Goal: Check status: Check status

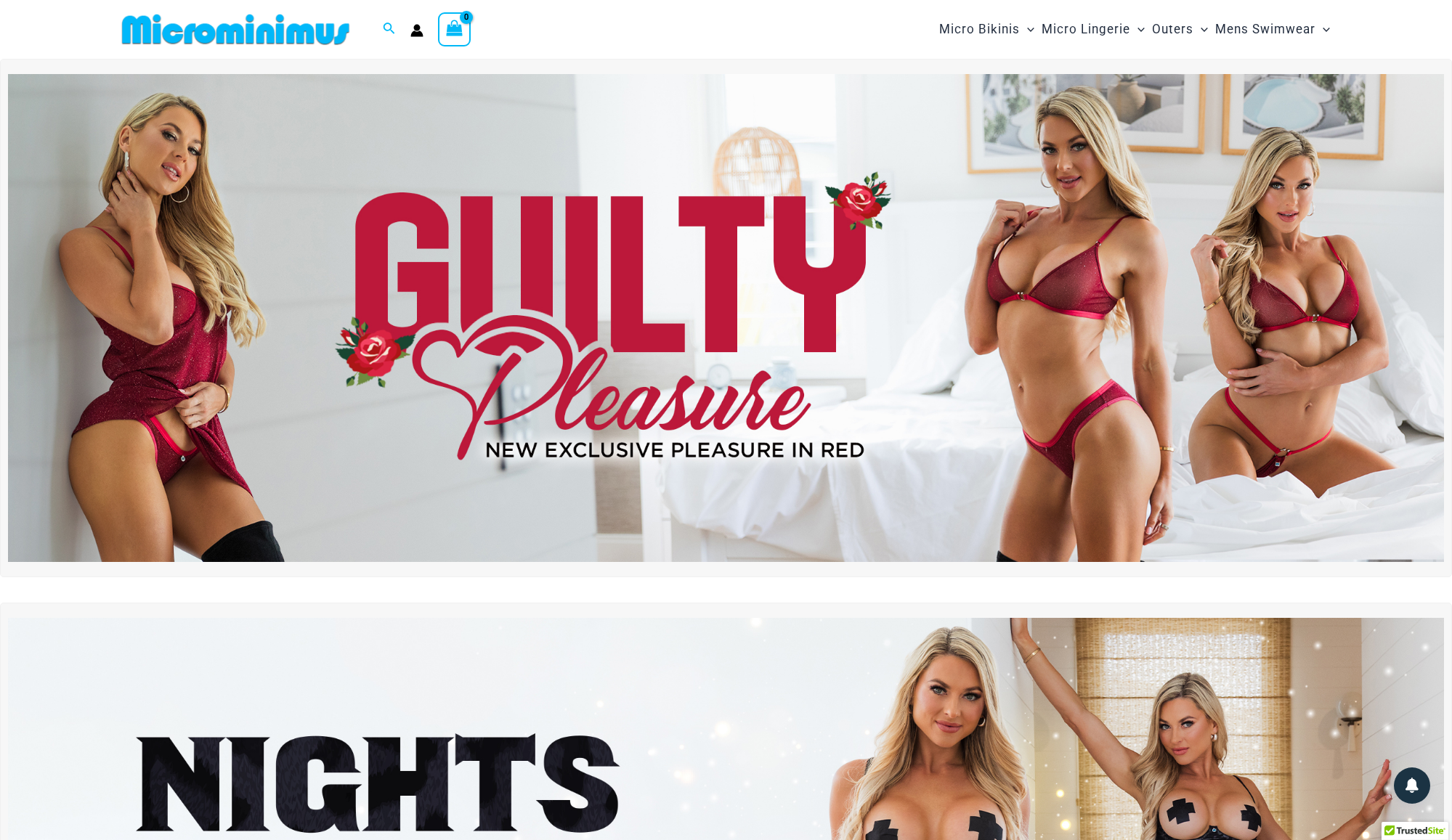
click at [1011, 339] on img at bounding box center [726, 317] width 1436 height 488
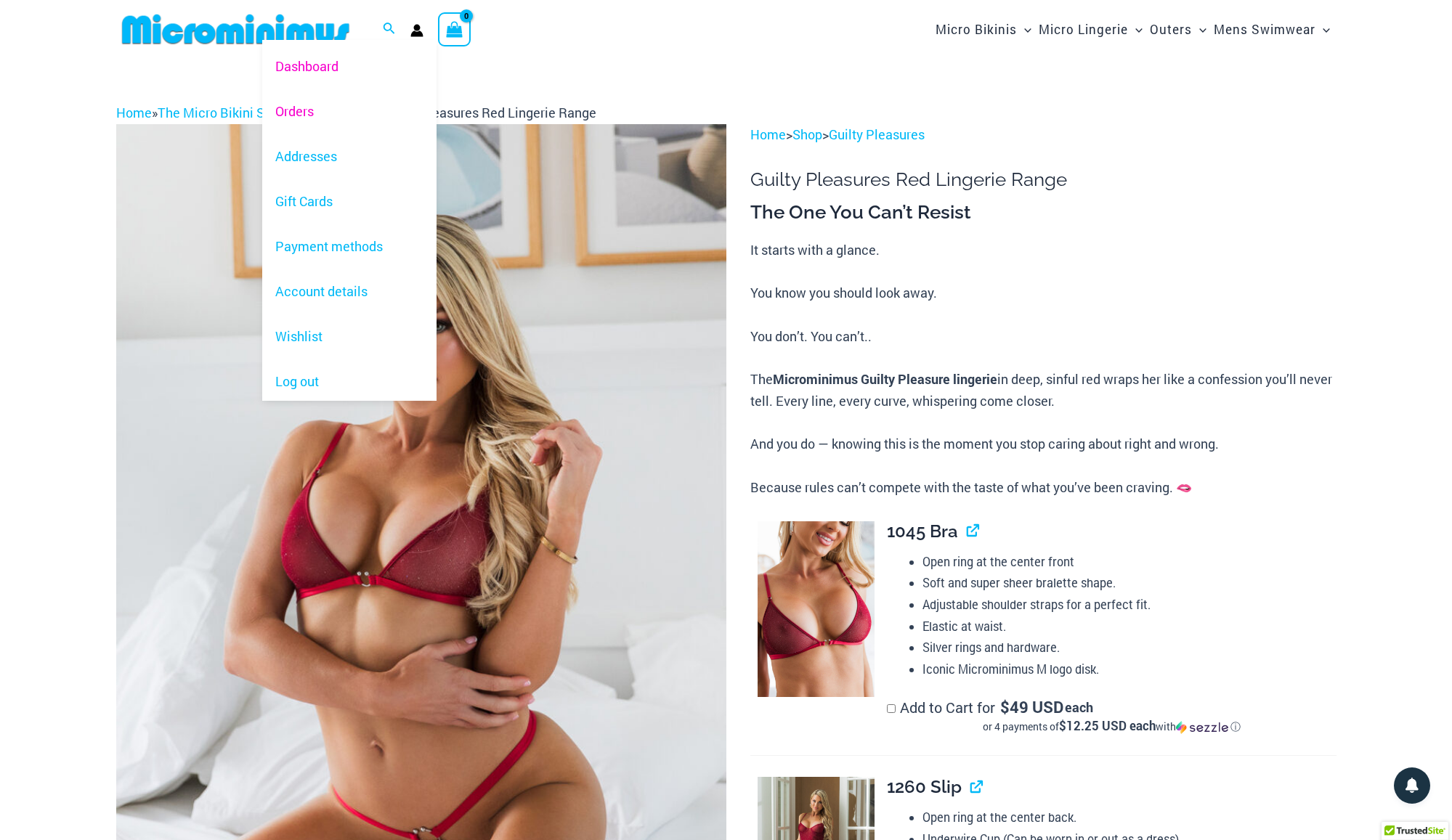
click at [312, 111] on link "Orders" at bounding box center [350, 111] width 175 height 45
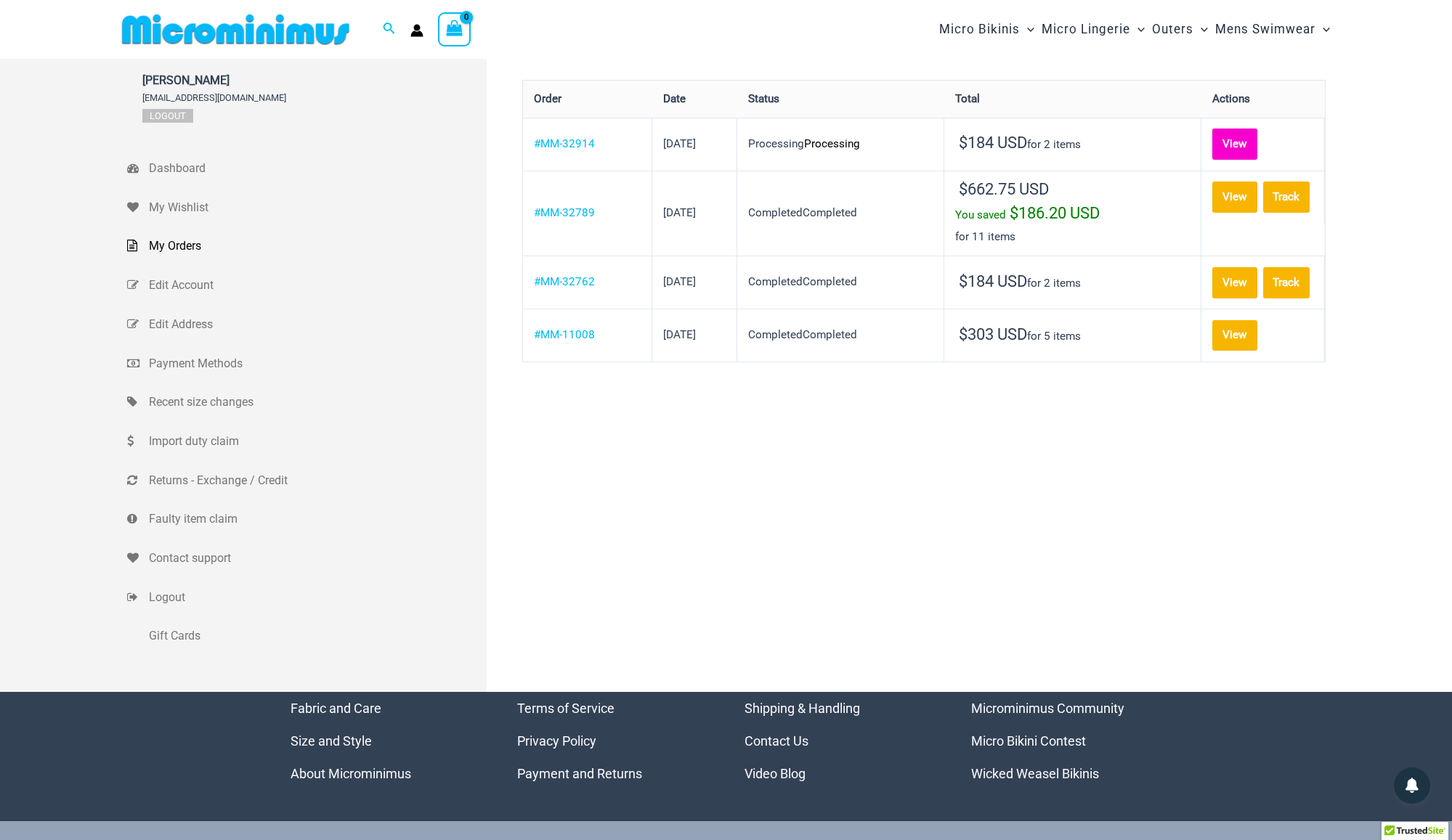
click at [1212, 148] on link "View" at bounding box center [1234, 145] width 45 height 31
